Goal: Information Seeking & Learning: Learn about a topic

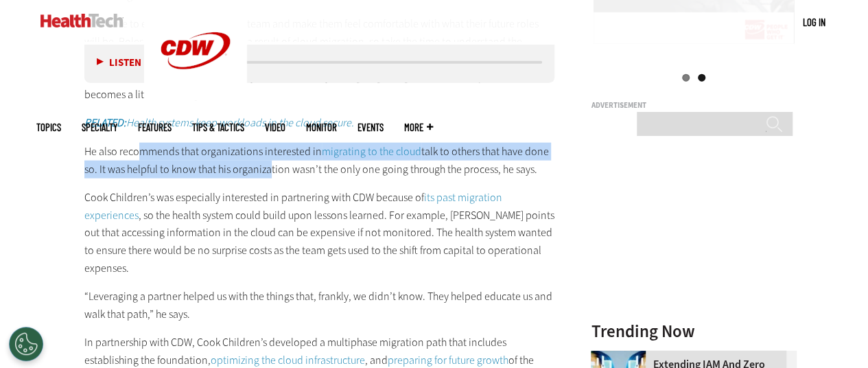
drag, startPoint x: 141, startPoint y: 148, endPoint x: 266, endPoint y: 170, distance: 127.4
click at [266, 170] on p "He also recommends that organizations interested in migrating to the cloud talk…" at bounding box center [319, 160] width 470 height 35
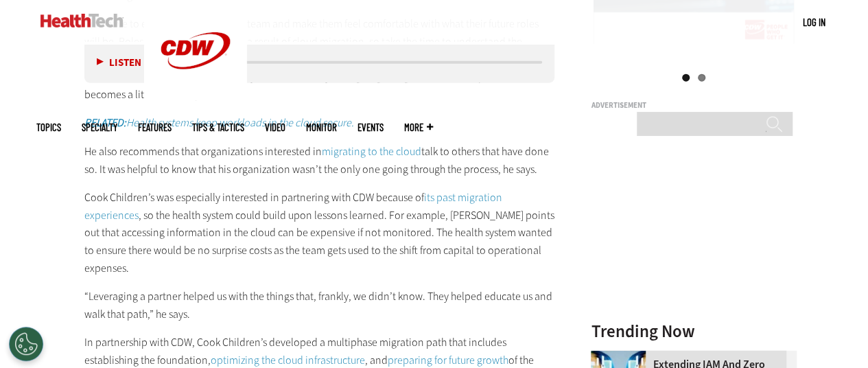
click at [315, 171] on p "He also recommends that organizations interested in migrating to the cloud talk…" at bounding box center [319, 160] width 470 height 35
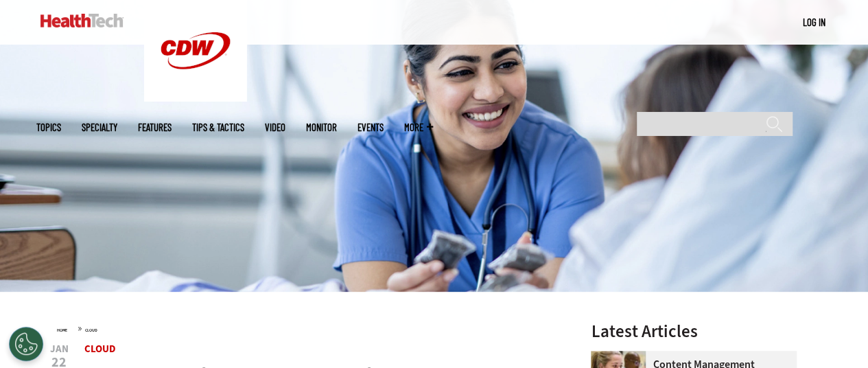
scroll to position [406, 0]
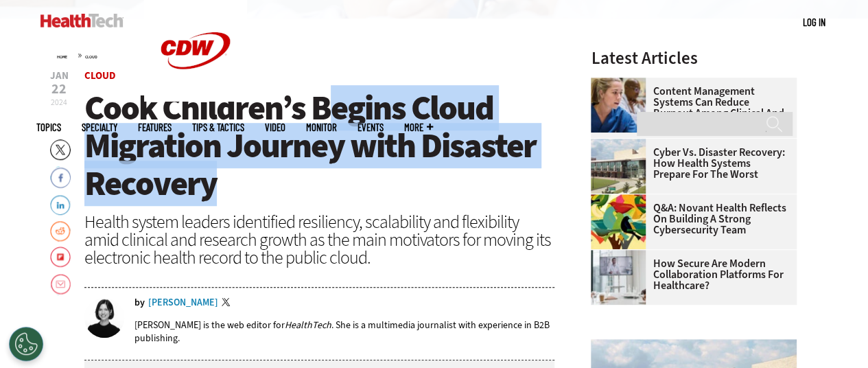
drag, startPoint x: 333, startPoint y: 100, endPoint x: 348, endPoint y: 176, distance: 77.6
click at [348, 176] on h1 "Cook Children’s Begins Cloud Migration Journey with Disaster Recovery" at bounding box center [319, 145] width 470 height 113
click at [408, 184] on h1 "Cook Children’s Begins Cloud Migration Journey with Disaster Recovery" at bounding box center [319, 145] width 470 height 113
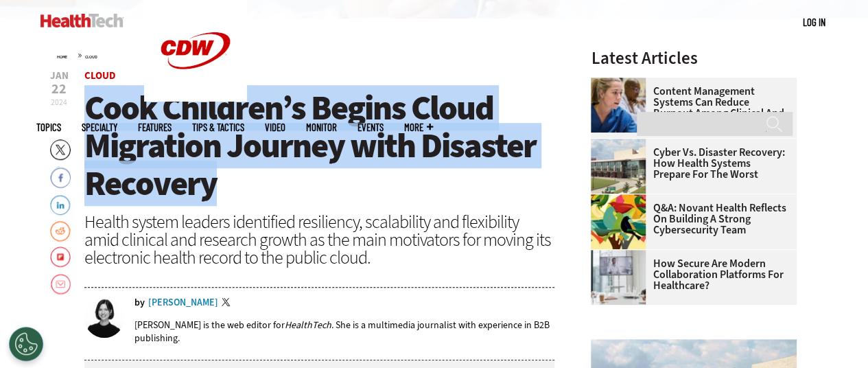
drag, startPoint x: 91, startPoint y: 103, endPoint x: 231, endPoint y: 171, distance: 155.8
click at [231, 171] on h1 "Cook Children’s Begins Cloud Migration Journey with Disaster Recovery" at bounding box center [319, 145] width 470 height 113
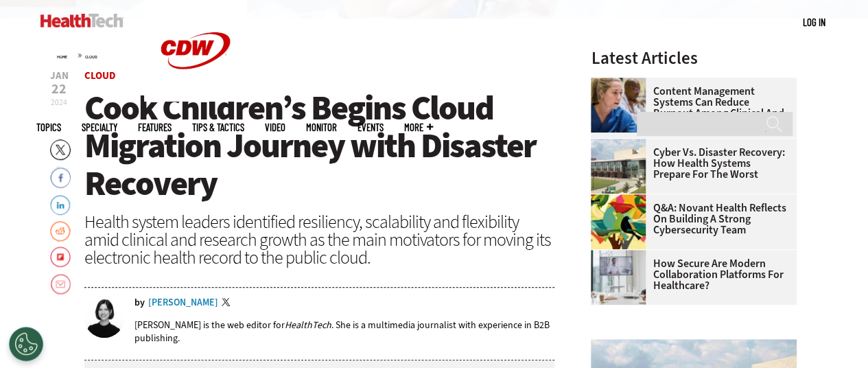
click at [444, 205] on header "[DATE] Twitter Facebook LinkedIn Reddit Flipboard Email Cloud Cook Children’s B…" at bounding box center [319, 215] width 470 height 289
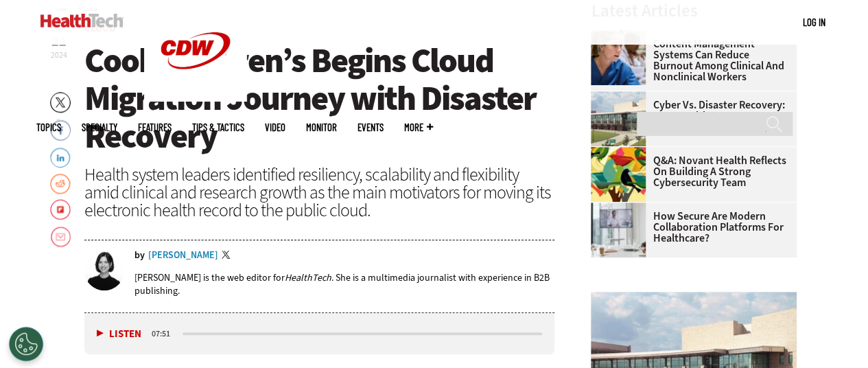
scroll to position [475, 0]
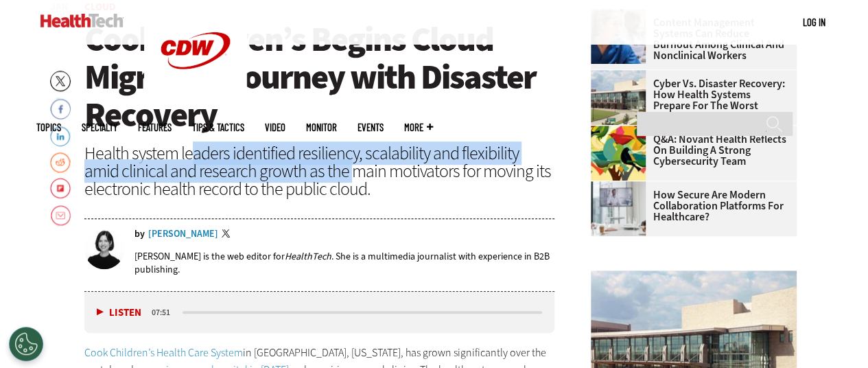
drag, startPoint x: 191, startPoint y: 152, endPoint x: 329, endPoint y: 177, distance: 140.7
click at [313, 175] on div "Health system leaders identified resiliency, scalability and flexibility amid c…" at bounding box center [319, 170] width 470 height 53
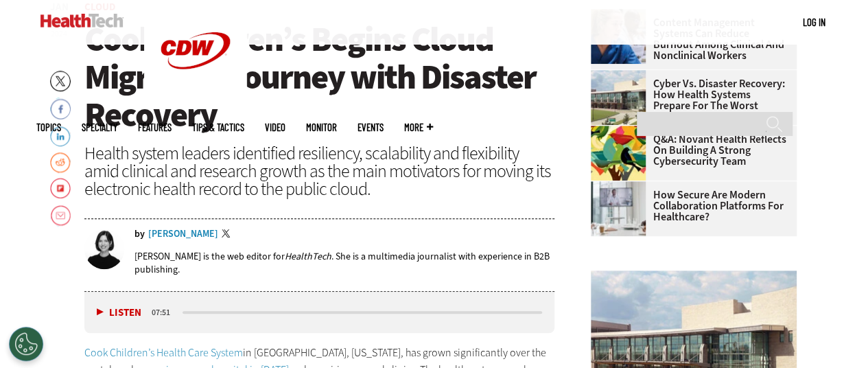
click at [498, 196] on div "Health system leaders identified resiliency, scalability and flexibility amid c…" at bounding box center [319, 170] width 470 height 53
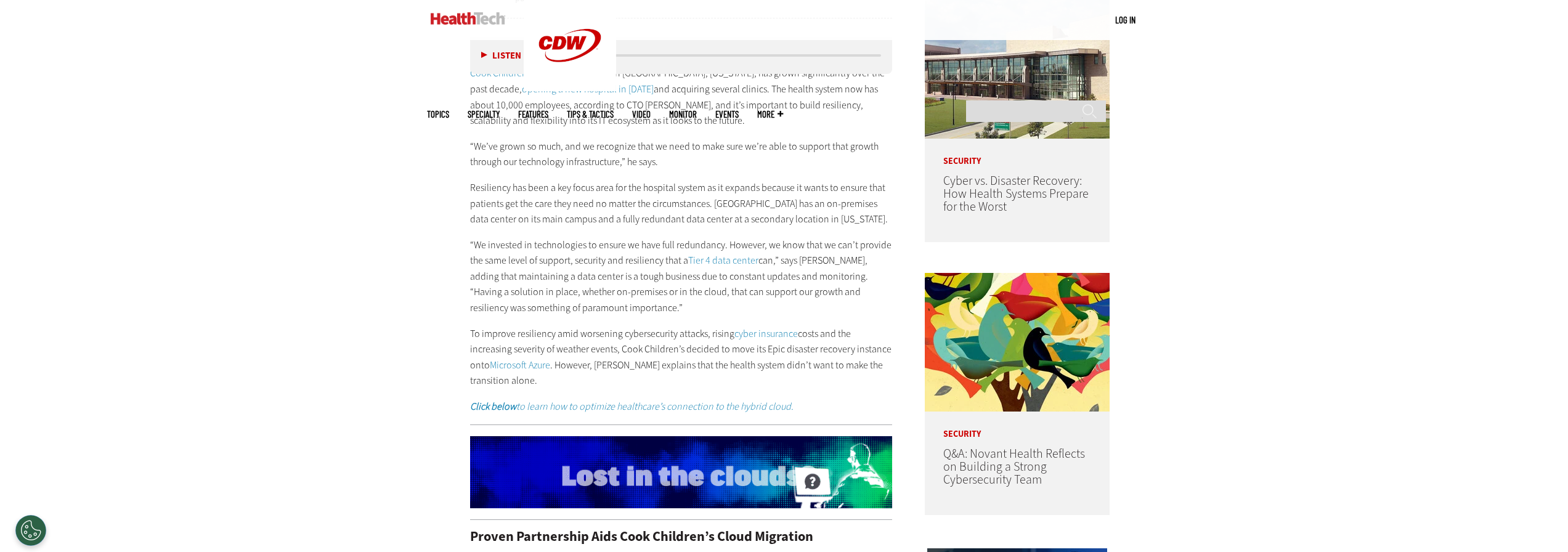
scroll to position [1055, 0]
